Goal: Task Accomplishment & Management: Use online tool/utility

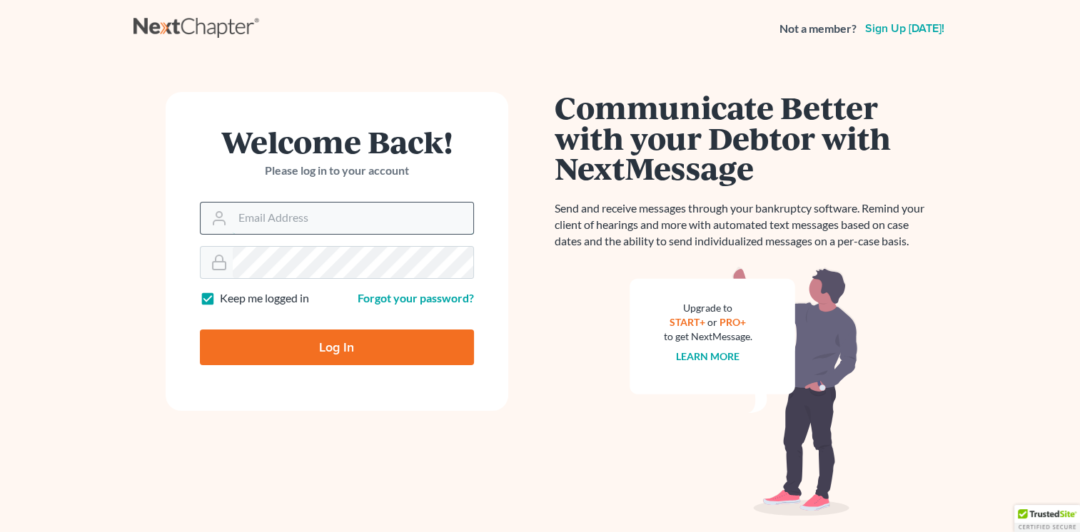
click at [386, 218] on input "Email Address" at bounding box center [353, 218] width 240 height 31
type input "[EMAIL_ADDRESS][DOMAIN_NAME]"
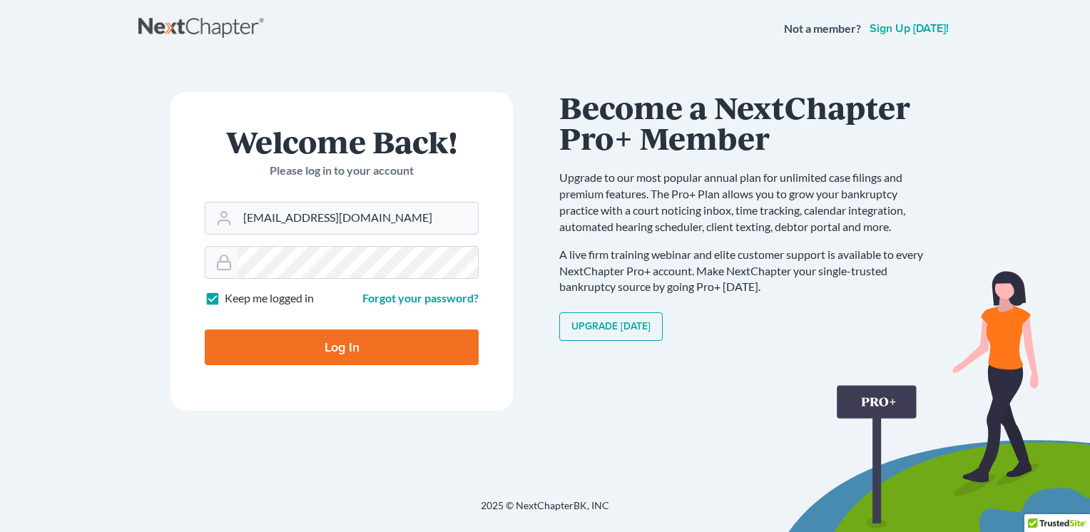
click at [355, 346] on input "Log In" at bounding box center [342, 348] width 274 height 36
type input "Thinking..."
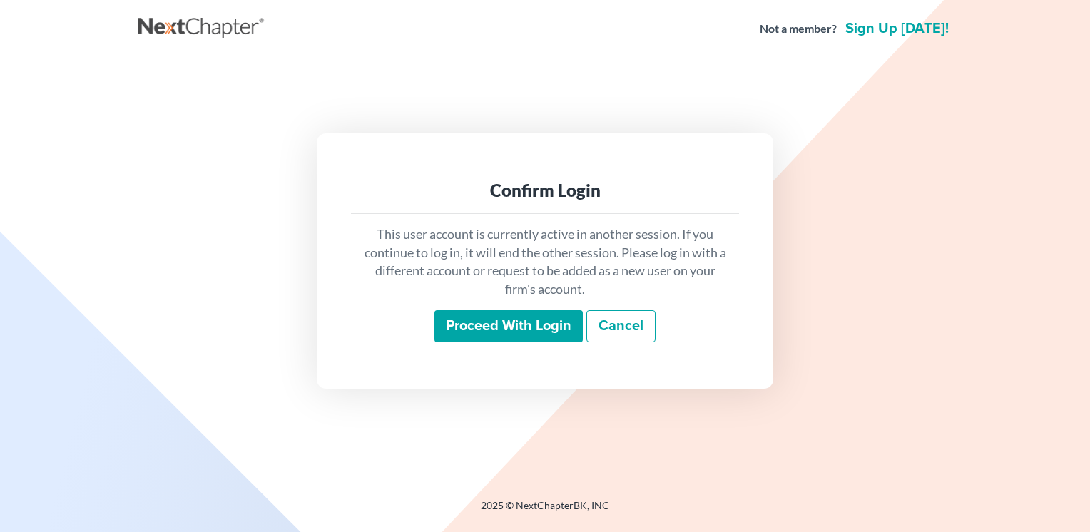
click at [491, 327] on input "Proceed with login" at bounding box center [509, 326] width 148 height 33
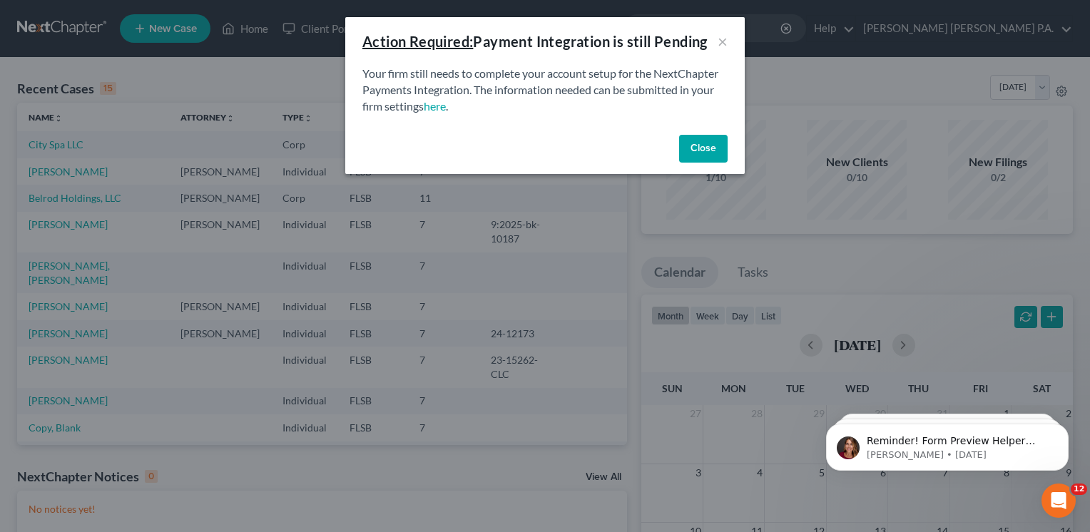
click at [706, 150] on button "Close" at bounding box center [703, 149] width 49 height 29
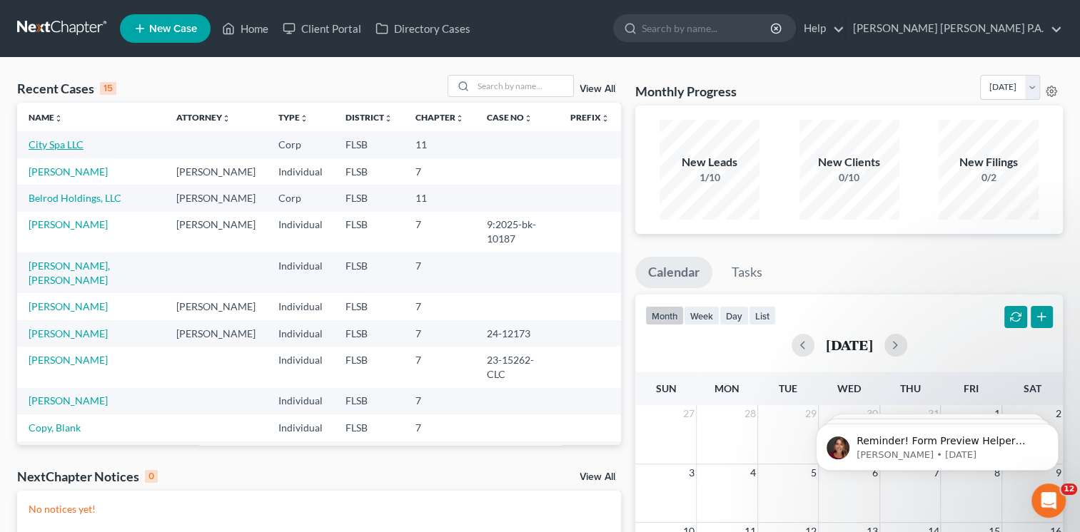
click at [69, 146] on link "City Spa LLC" at bounding box center [56, 144] width 55 height 12
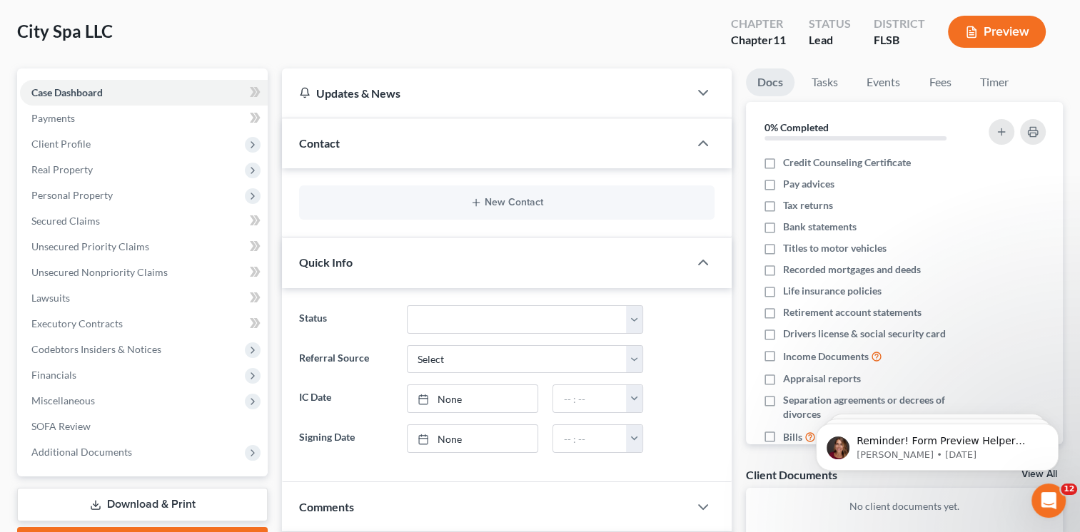
scroll to position [73, 0]
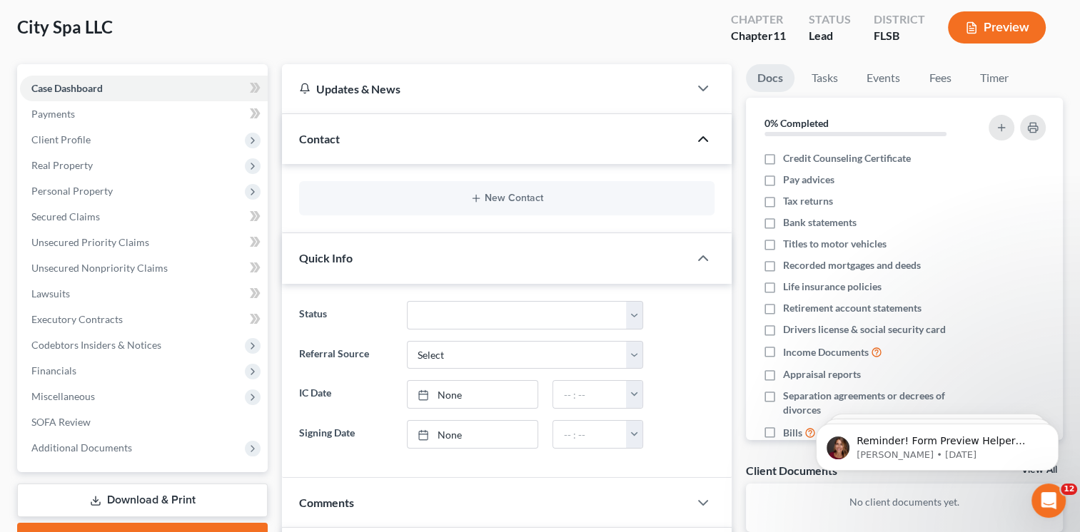
click at [701, 143] on icon "button" at bounding box center [702, 139] width 17 height 17
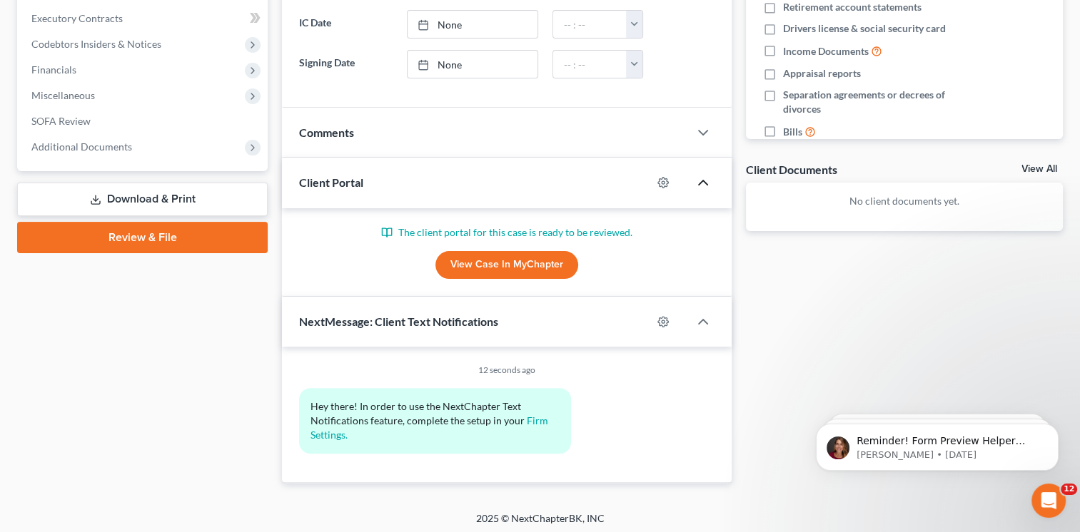
scroll to position [375, 0]
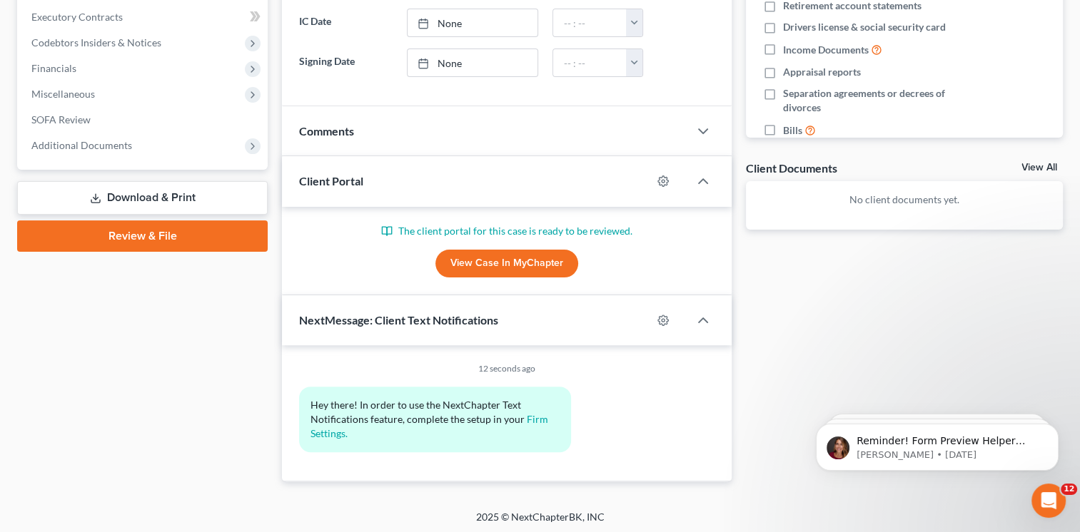
click at [484, 258] on link "View Case in MyChapter" at bounding box center [506, 264] width 143 height 29
